Goal: Information Seeking & Learning: Check status

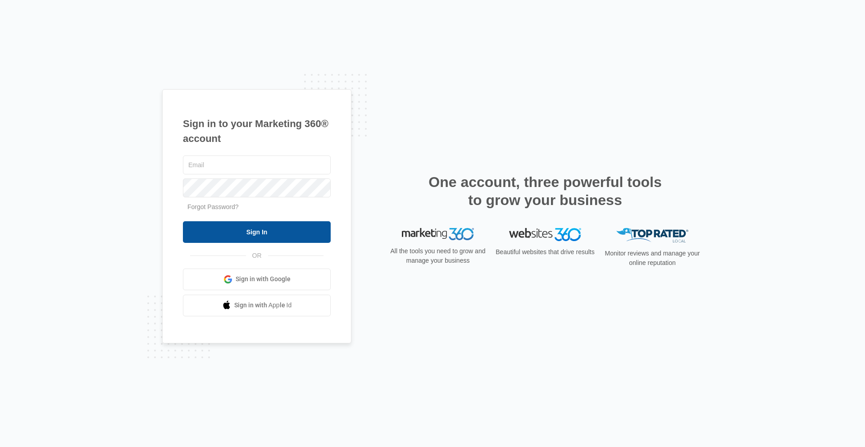
type input "[PERSON_NAME][EMAIL_ADDRESS][PERSON_NAME][DOMAIN_NAME]"
click at [267, 239] on input "Sign In" at bounding box center [257, 232] width 148 height 22
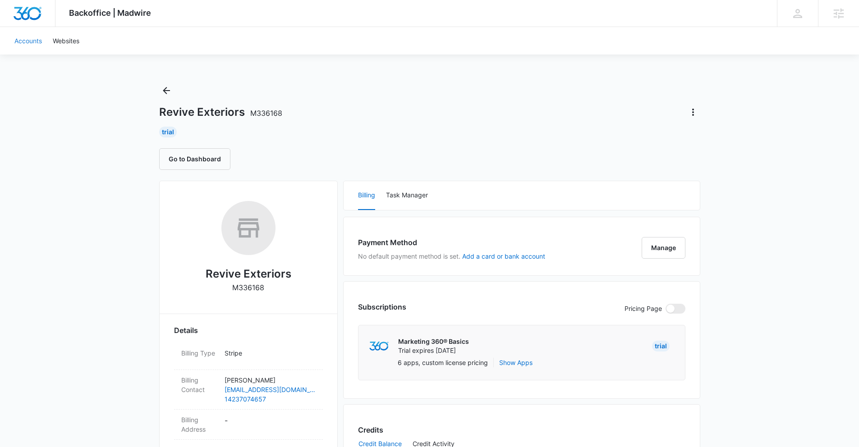
click at [29, 46] on link "Accounts" at bounding box center [28, 40] width 38 height 27
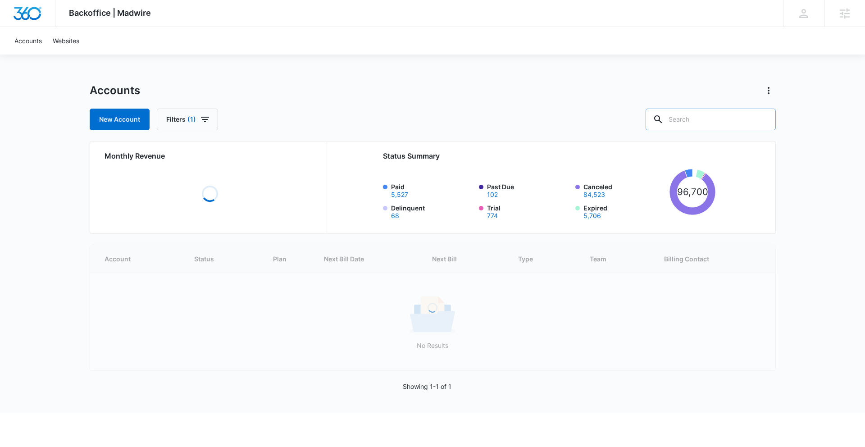
click at [696, 116] on input "text" at bounding box center [711, 120] width 130 height 22
type input "roof"
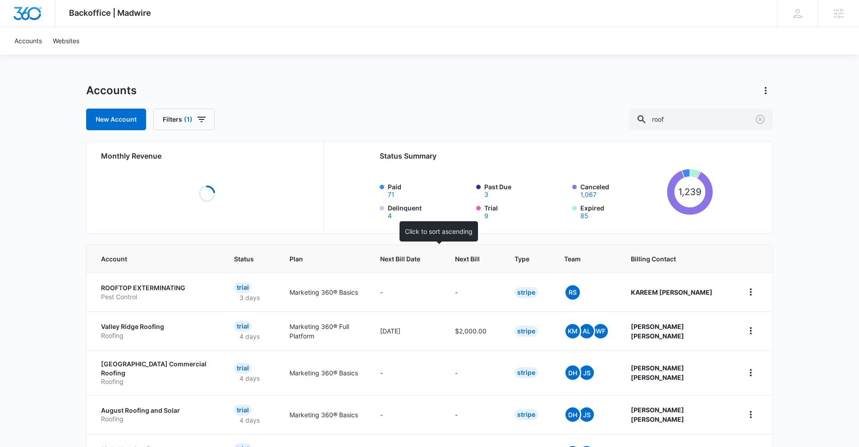
click at [420, 263] on span "Next Bill Date" at bounding box center [400, 258] width 40 height 9
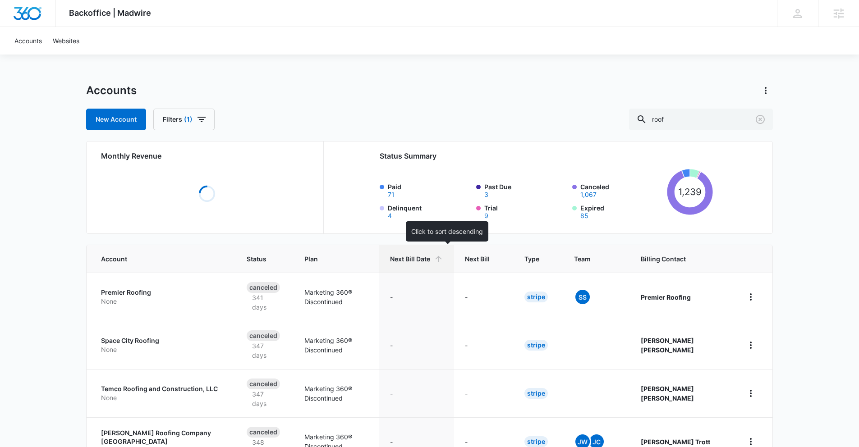
click at [430, 256] on span "Next Bill Date" at bounding box center [410, 258] width 40 height 9
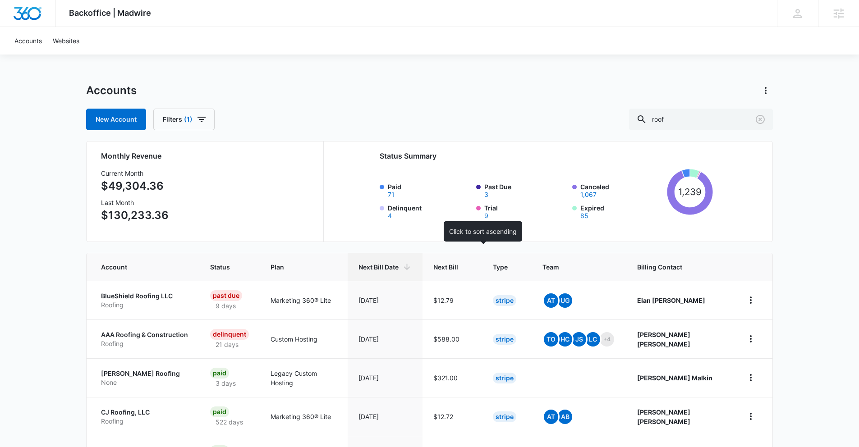
click at [458, 262] on span "Next Bill" at bounding box center [445, 266] width 25 height 9
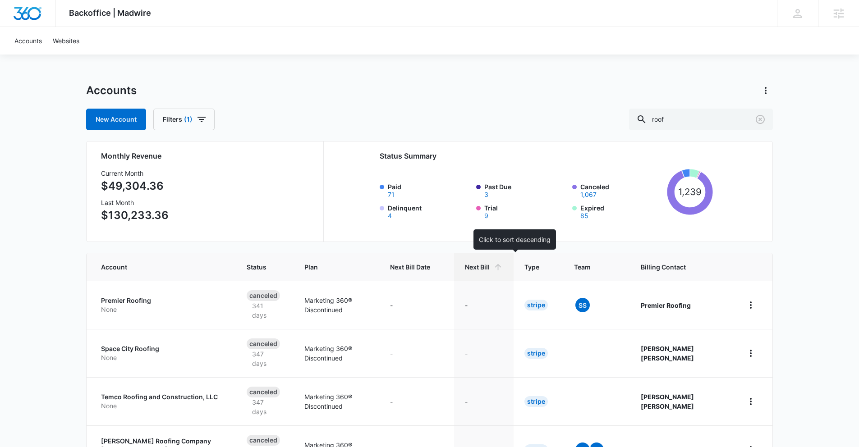
drag, startPoint x: 515, startPoint y: 266, endPoint x: 521, endPoint y: 267, distance: 6.0
click at [490, 266] on span "Next Bill" at bounding box center [477, 266] width 25 height 9
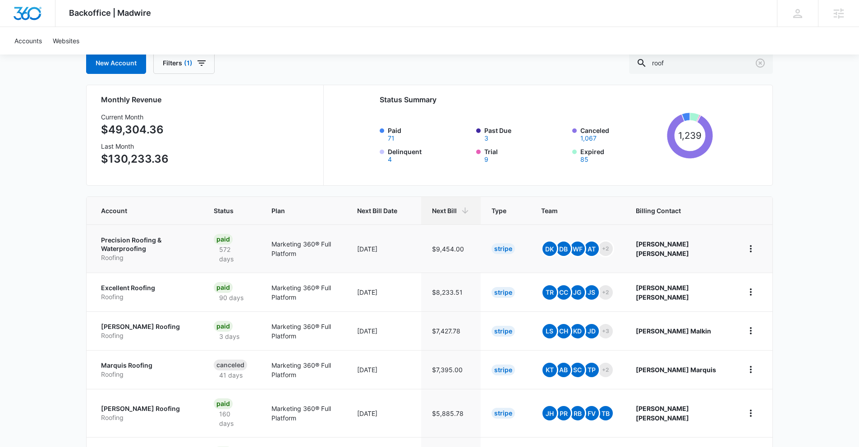
scroll to position [68, 0]
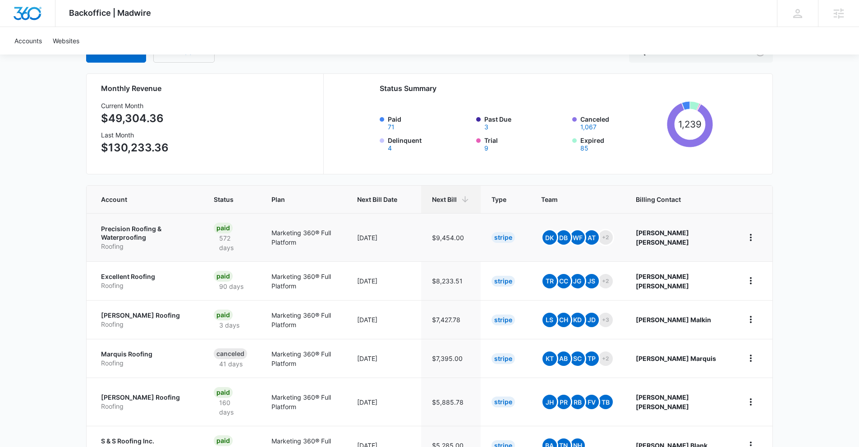
click at [388, 229] on td "[DATE]" at bounding box center [383, 237] width 75 height 48
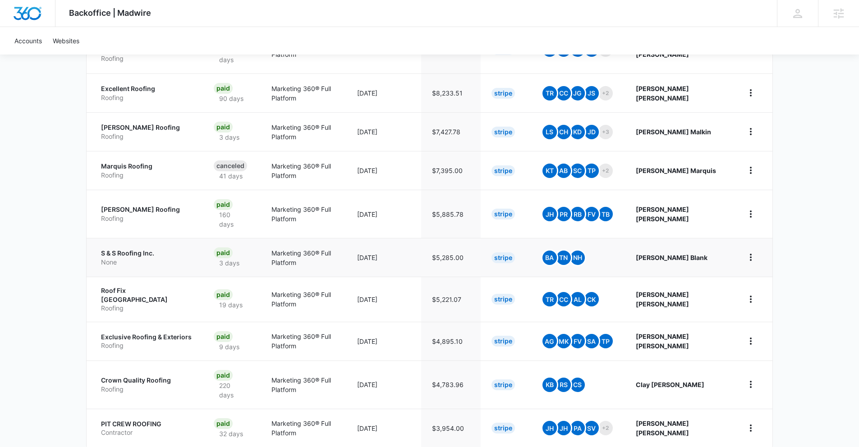
scroll to position [287, 0]
